Goal: Task Accomplishment & Management: Contribute content

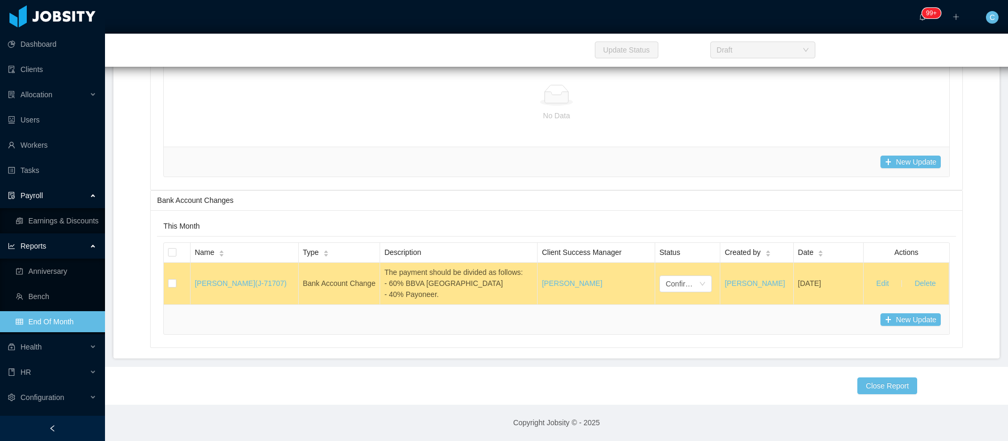
scroll to position [19000, 0]
click at [905, 320] on button "New Update" at bounding box center [911, 319] width 60 height 13
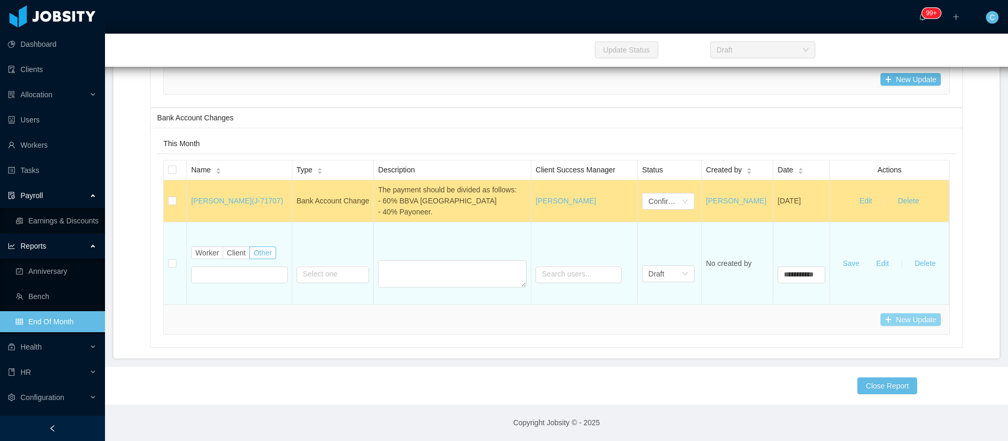
type input "**********"
click at [224, 259] on label "Client" at bounding box center [236, 252] width 27 height 13
click at [215, 257] on span "Worker" at bounding box center [207, 252] width 24 height 8
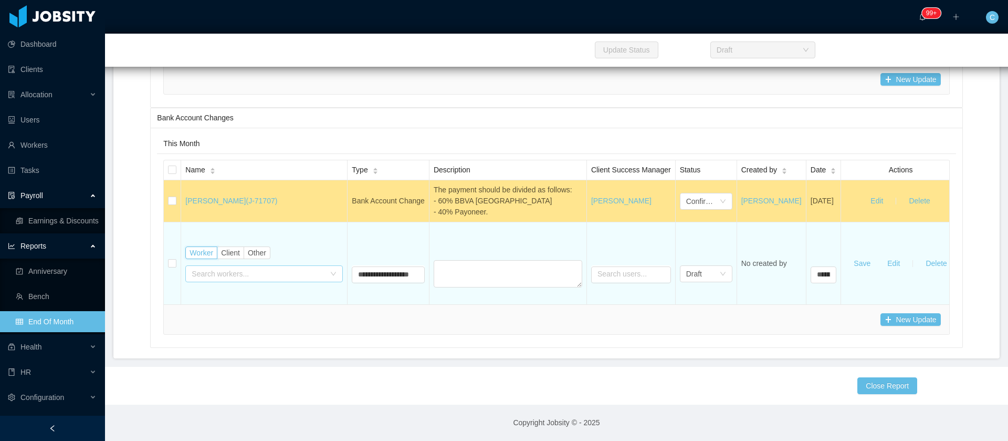
click at [220, 279] on div "Search workers..." at bounding box center [258, 273] width 133 height 11
type input "****"
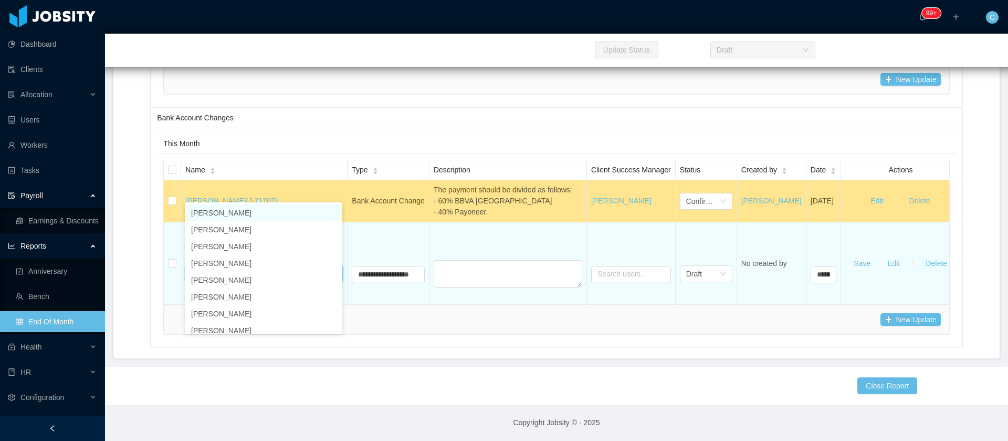
click at [228, 214] on li "[PERSON_NAME]" at bounding box center [264, 212] width 158 height 17
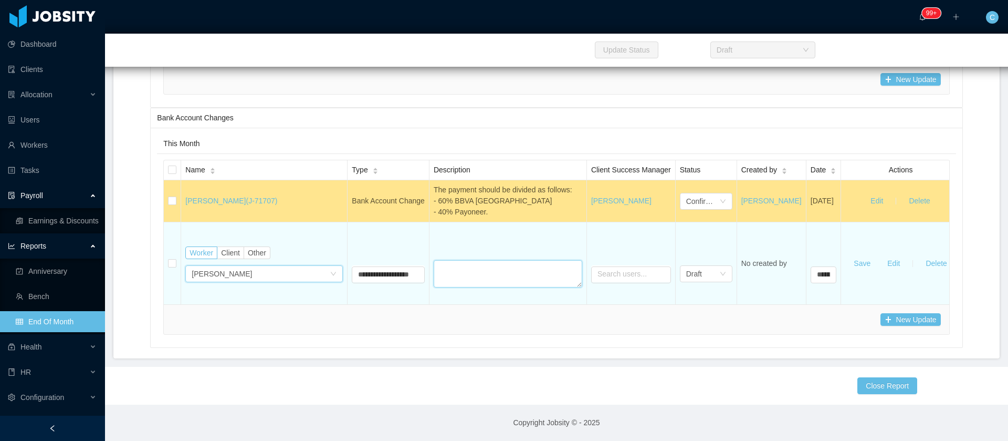
click at [476, 287] on textarea at bounding box center [508, 273] width 149 height 27
type textarea "****"
click at [872, 272] on button "Save" at bounding box center [863, 263] width 34 height 17
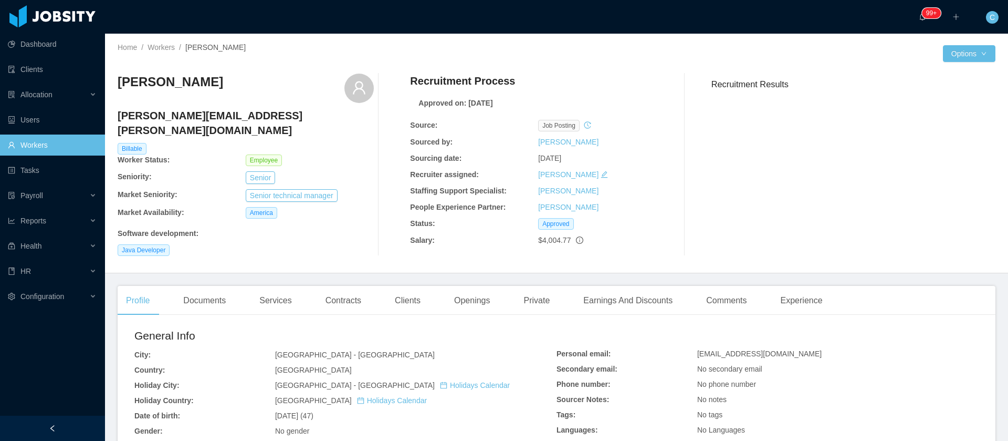
click at [221, 116] on h4 "[PERSON_NAME][EMAIL_ADDRESS][PERSON_NAME][DOMAIN_NAME]" at bounding box center [246, 122] width 256 height 29
copy h4 "[PERSON_NAME][EMAIL_ADDRESS][PERSON_NAME][DOMAIN_NAME]"
click at [38, 86] on div "Allocation" at bounding box center [52, 94] width 105 height 21
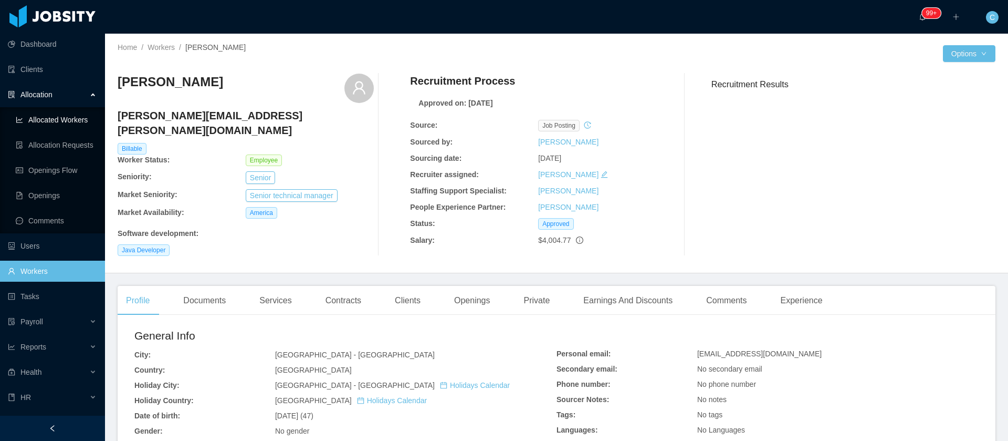
click at [43, 126] on link "Allocated Workers" at bounding box center [56, 119] width 81 height 21
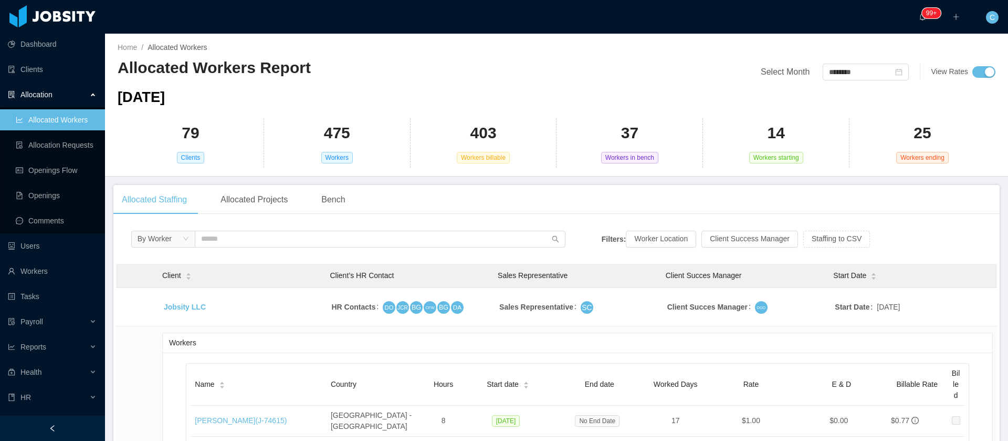
scroll to position [339, 0]
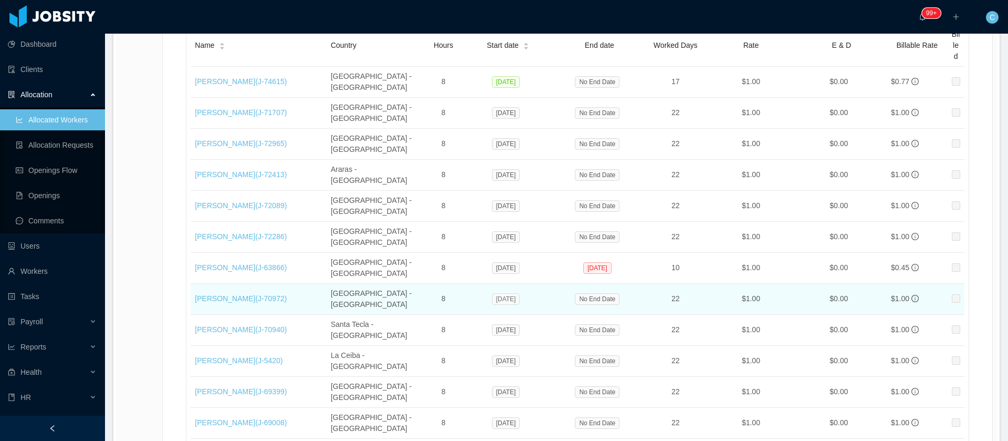
click at [492, 293] on span "[DATE]" at bounding box center [506, 299] width 28 height 12
copy span "[DATE]"
